Goal: Check status: Check status

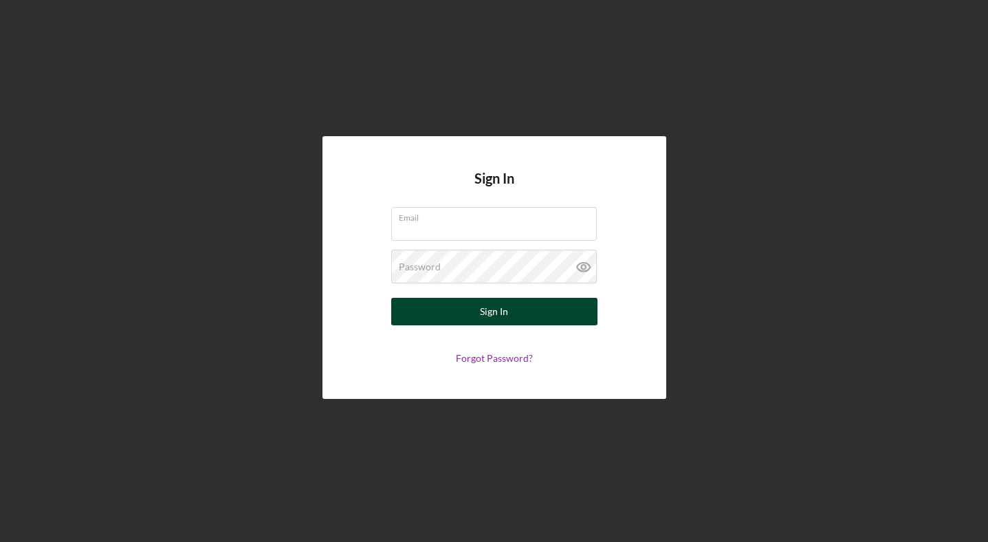
type input "[EMAIL_ADDRESS][DOMAIN_NAME]"
click at [489, 309] on div "Sign In" at bounding box center [494, 311] width 28 height 27
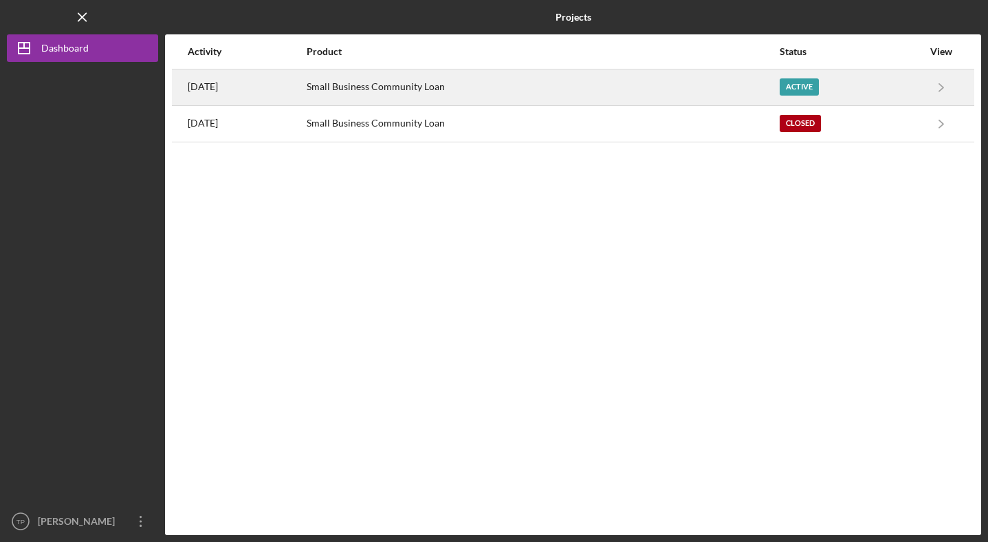
click at [810, 86] on div "Active" at bounding box center [798, 86] width 39 height 17
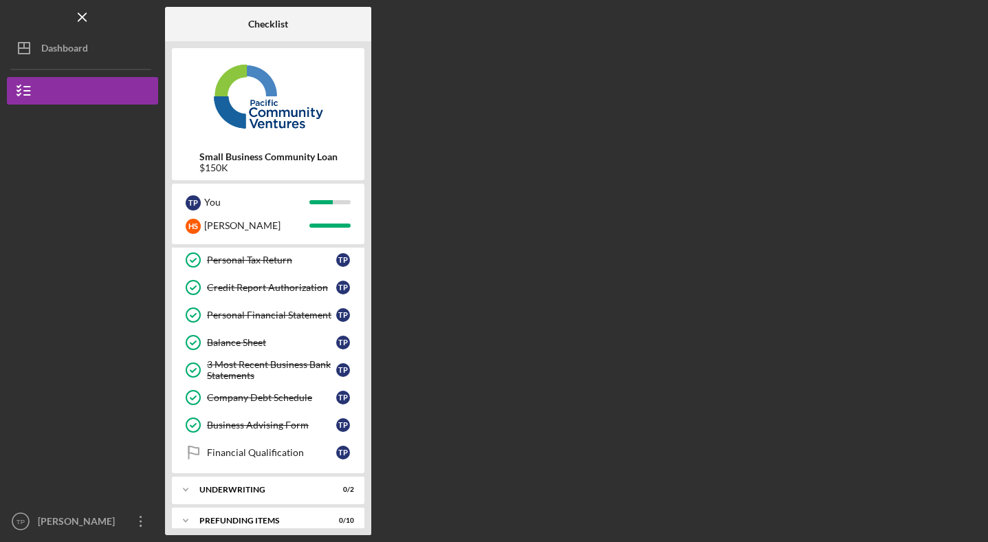
scroll to position [212, 0]
